Goal: Find contact information: Find contact information

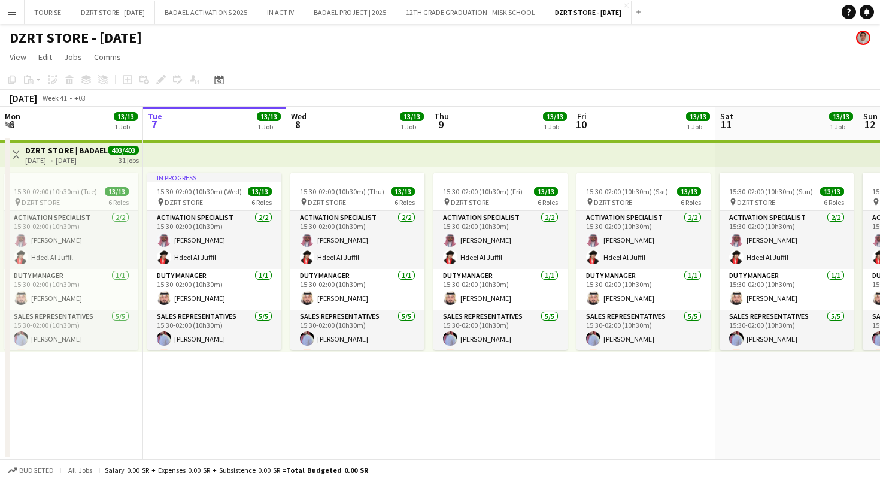
scroll to position [0, 565]
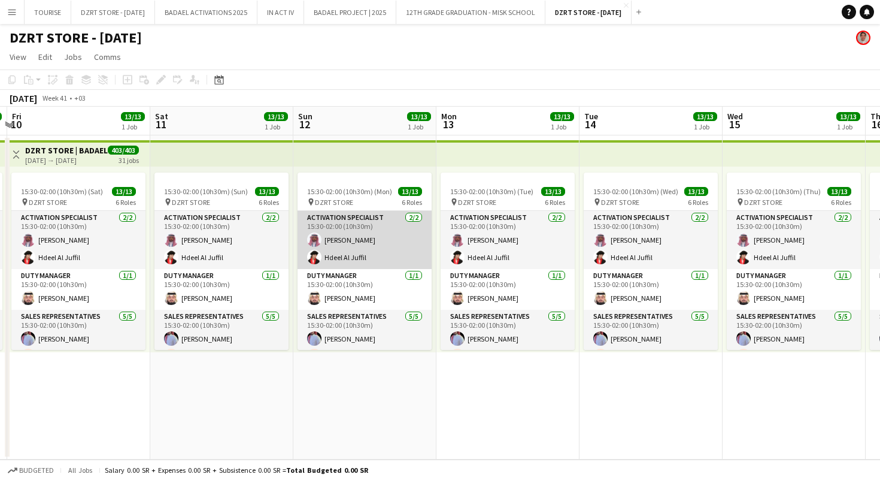
click at [371, 245] on app-card-role "ACTIVATION SPECIALIST [DATE] 15:30-02:00 (10h30m) [PERSON_NAME] Hdeel Al Juffil" at bounding box center [365, 240] width 134 height 58
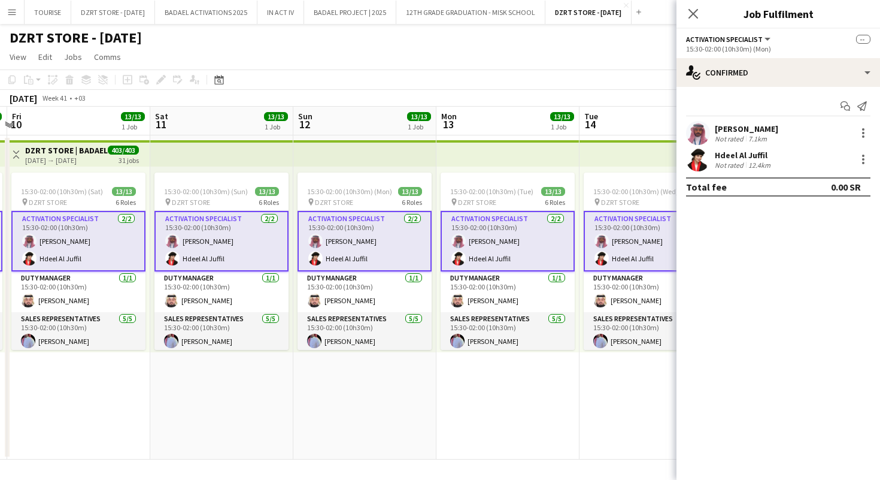
click at [698, 131] on app-user-avatar at bounding box center [698, 133] width 24 height 24
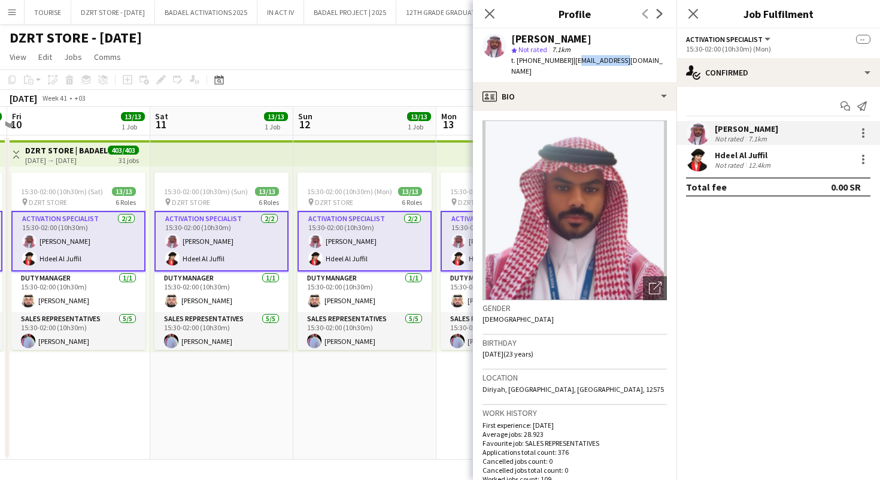
drag, startPoint x: 569, startPoint y: 61, endPoint x: 618, endPoint y: 60, distance: 49.1
click at [618, 60] on span "| [EMAIL_ADDRESS][DOMAIN_NAME]" at bounding box center [586, 66] width 151 height 20
click at [613, 60] on span "| [EMAIL_ADDRESS][DOMAIN_NAME]" at bounding box center [586, 66] width 151 height 20
drag, startPoint x: 569, startPoint y: 59, endPoint x: 612, endPoint y: 59, distance: 43.1
click at [612, 59] on span "| [EMAIL_ADDRESS][DOMAIN_NAME]" at bounding box center [586, 66] width 151 height 20
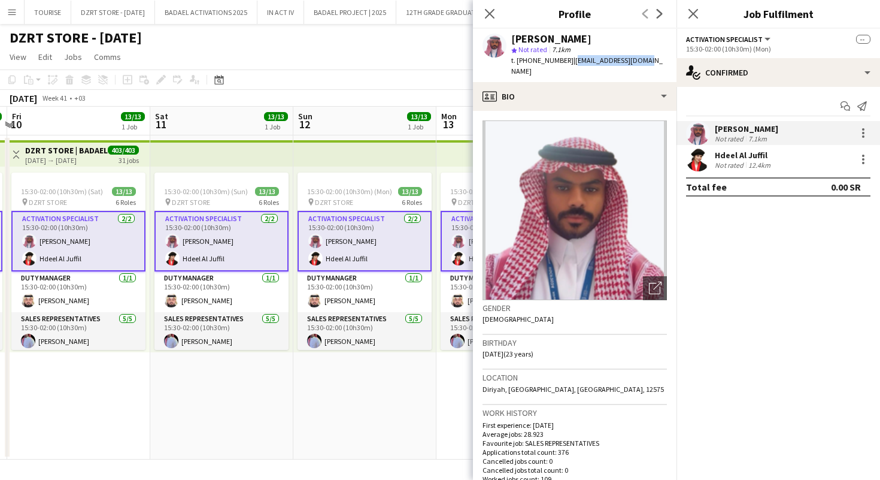
drag, startPoint x: 638, startPoint y: 61, endPoint x: 568, endPoint y: 60, distance: 70.0
click at [568, 60] on span "| [EMAIL_ADDRESS][DOMAIN_NAME]" at bounding box center [586, 66] width 151 height 20
copy span "[EMAIL_ADDRESS][DOMAIN_NAME]"
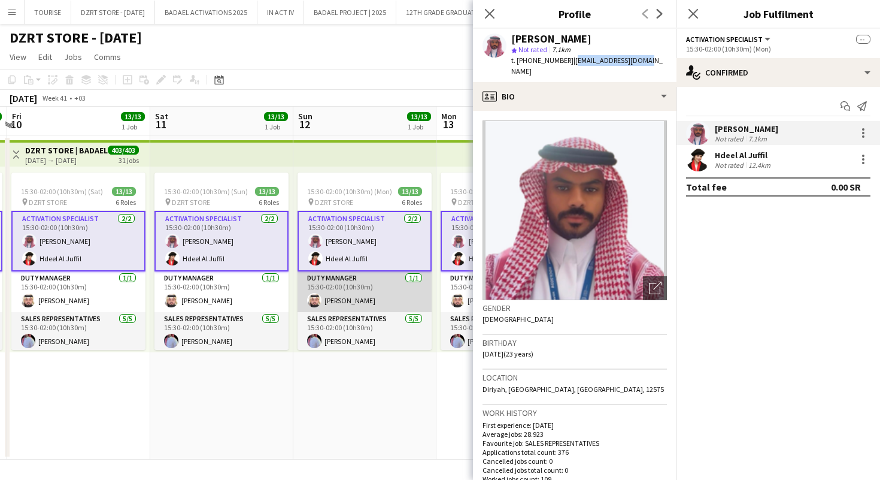
scroll to position [0, 0]
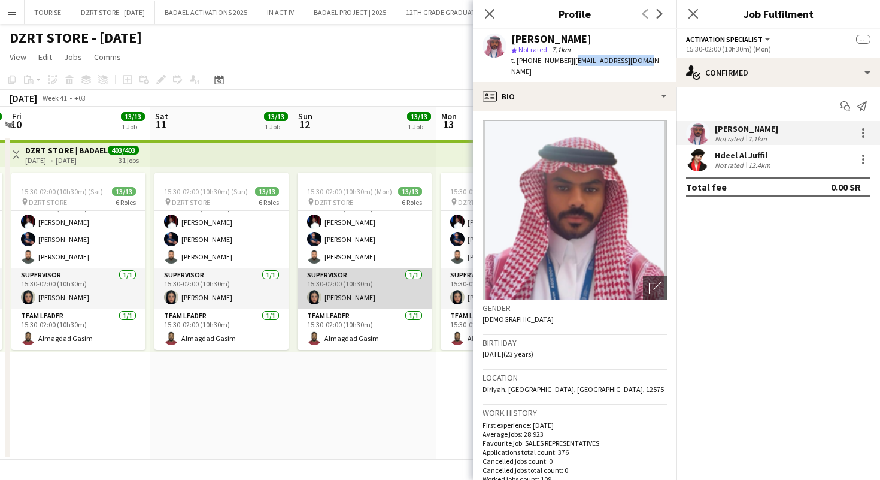
click at [357, 292] on app-card-role "SUPERVISOR [DATE] 15:30-02:00 (10h30m) [PERSON_NAME]" at bounding box center [365, 288] width 134 height 41
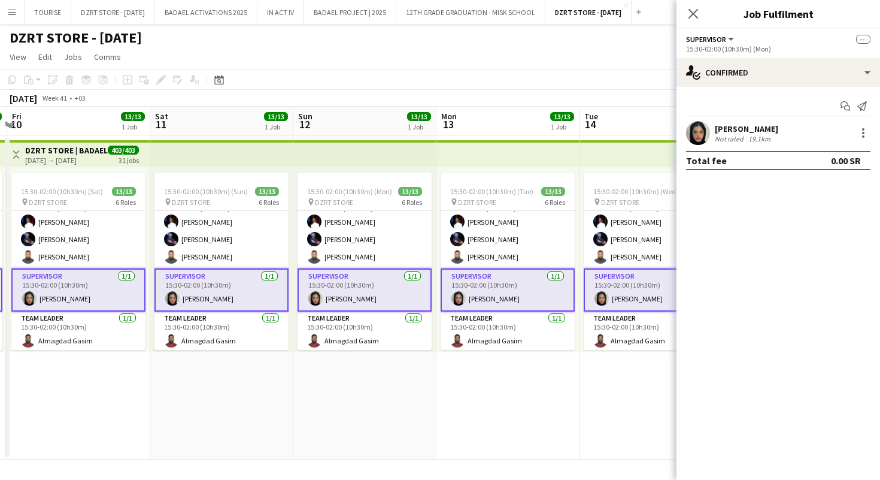
click at [697, 133] on app-user-avatar at bounding box center [698, 133] width 24 height 24
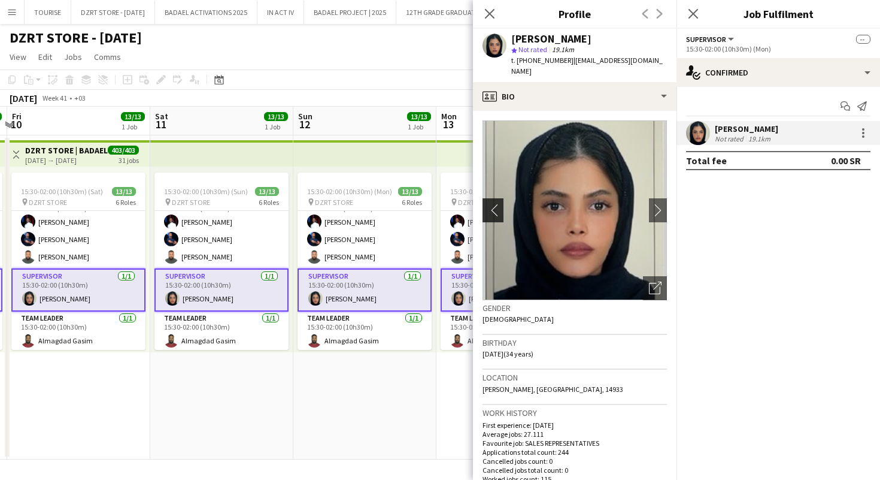
click at [494, 204] on app-icon "chevron-left" at bounding box center [492, 210] width 19 height 13
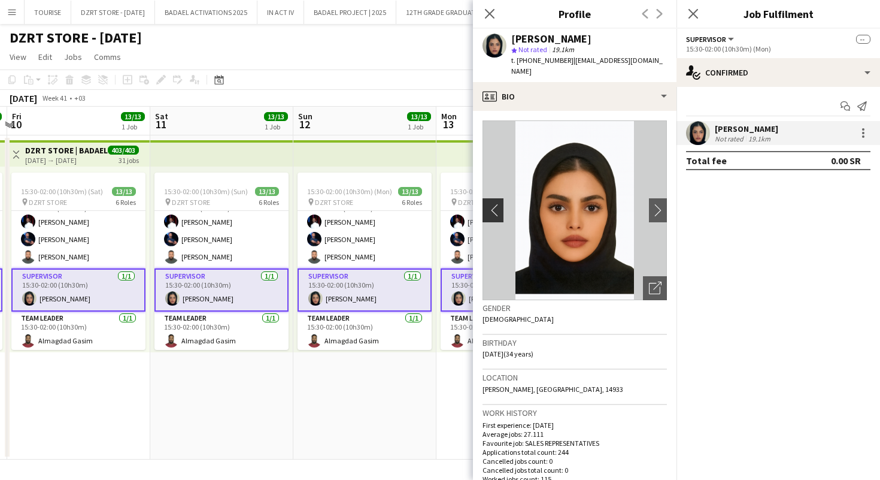
click at [494, 204] on app-icon "chevron-left" at bounding box center [492, 210] width 19 height 13
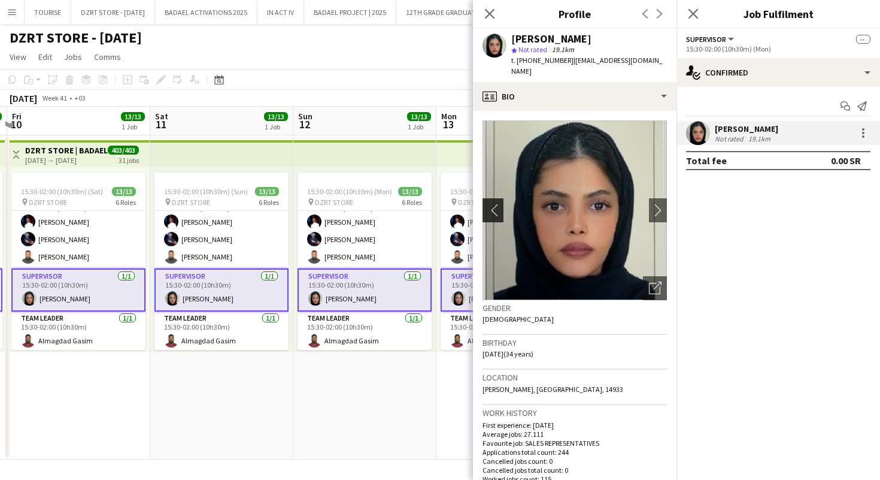
click at [494, 204] on app-icon "chevron-left" at bounding box center [492, 210] width 19 height 13
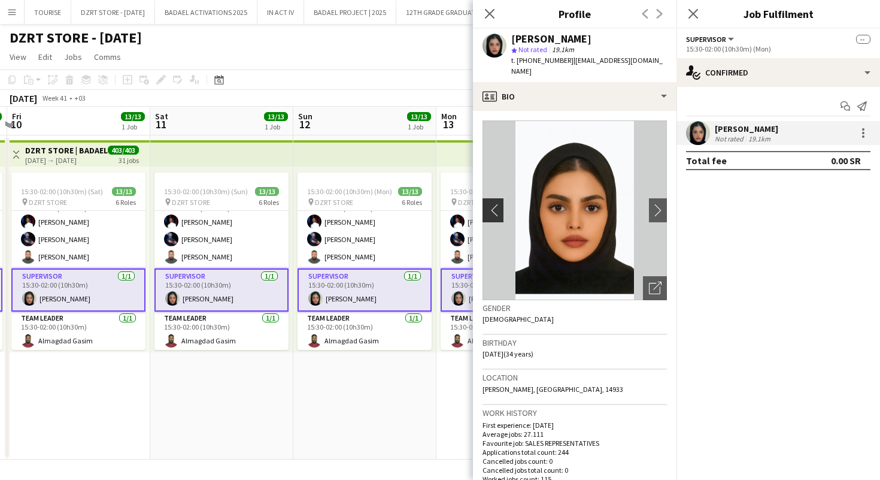
click at [494, 204] on app-icon "chevron-left" at bounding box center [492, 210] width 19 height 13
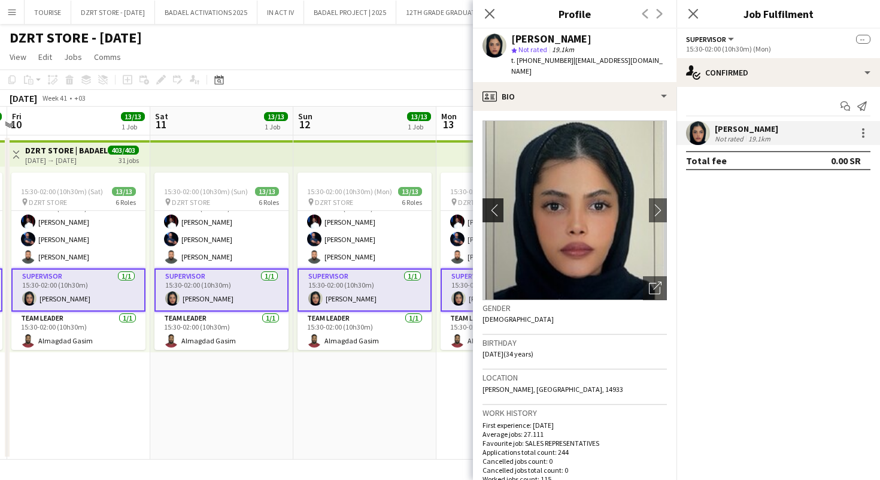
click at [494, 204] on app-icon "chevron-left" at bounding box center [492, 210] width 19 height 13
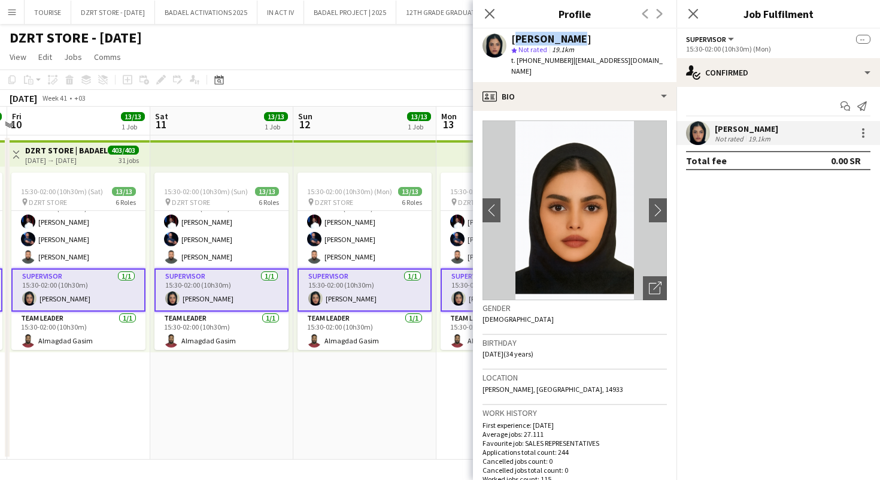
drag, startPoint x: 513, startPoint y: 39, endPoint x: 572, endPoint y: 39, distance: 59.3
click at [572, 39] on div "[PERSON_NAME]" at bounding box center [589, 39] width 156 height 11
copy div "[PERSON_NAME]"
drag, startPoint x: 568, startPoint y: 61, endPoint x: 658, endPoint y: 62, distance: 89.8
click at [658, 62] on div "[PERSON_NAME] star Not rated 19.1km t. [PHONE_NUMBER] | [EMAIL_ADDRESS][DOMAIN_…" at bounding box center [575, 55] width 204 height 53
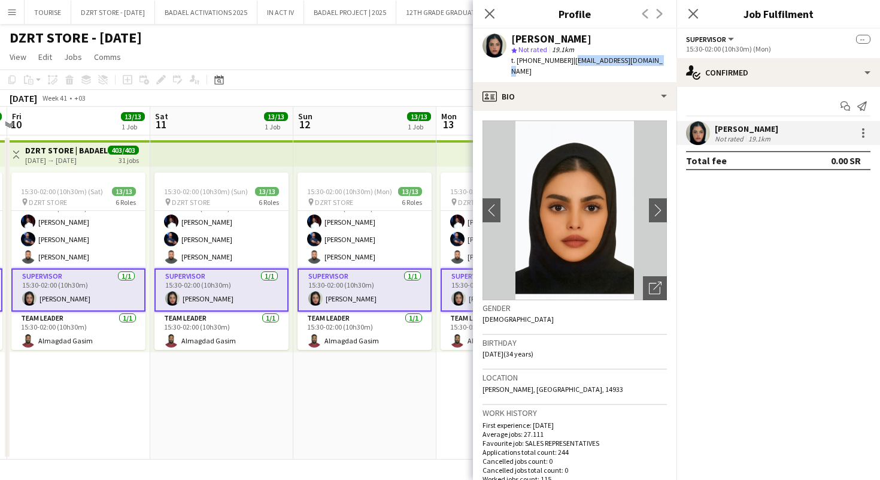
copy span "[EMAIL_ADDRESS][DOMAIN_NAME]"
